Goal: Task Accomplishment & Management: Use online tool/utility

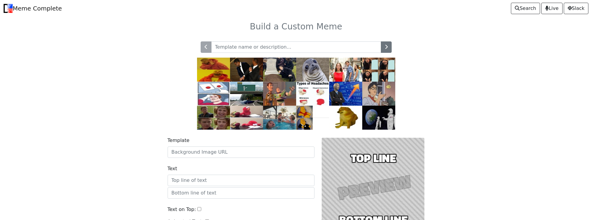
scroll to position [30, 0]
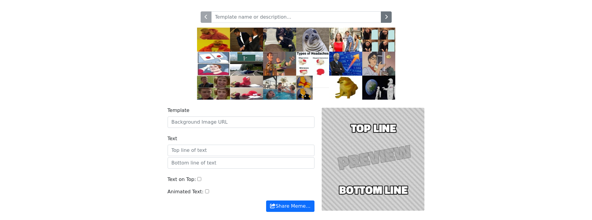
click at [345, 65] on img at bounding box center [345, 64] width 33 height 24
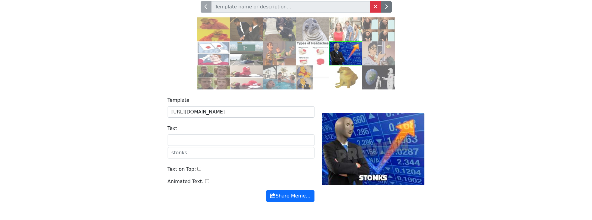
scroll to position [66, 0]
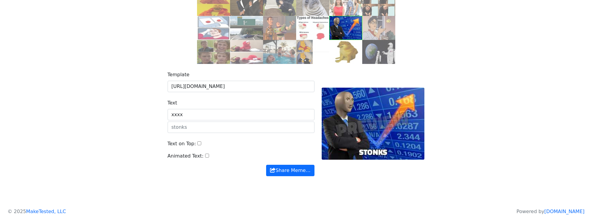
type input "xxxx"
drag, startPoint x: 201, startPoint y: 130, endPoint x: 213, endPoint y: 130, distance: 12.9
click at [201, 130] on input "text" at bounding box center [241, 127] width 147 height 11
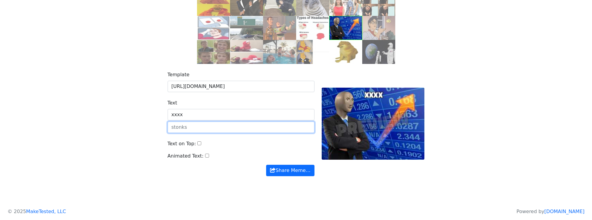
type input "SSSS"
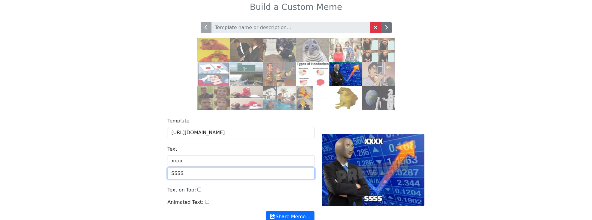
scroll to position [30, 0]
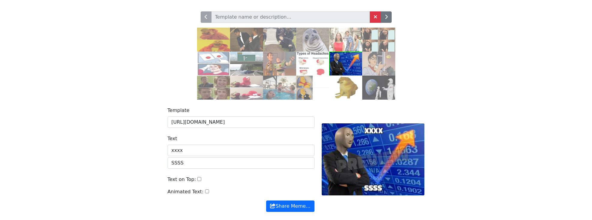
click at [351, 86] on img at bounding box center [345, 88] width 33 height 24
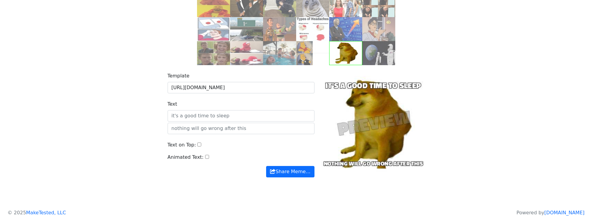
scroll to position [66, 0]
